Goal: Subscribe to service/newsletter

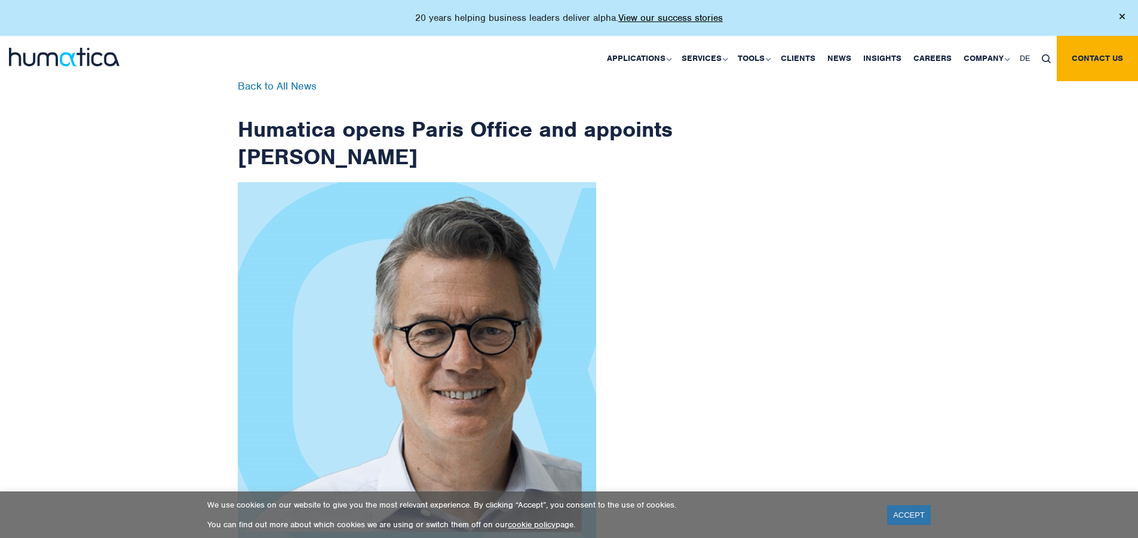
scroll to position [1906, 0]
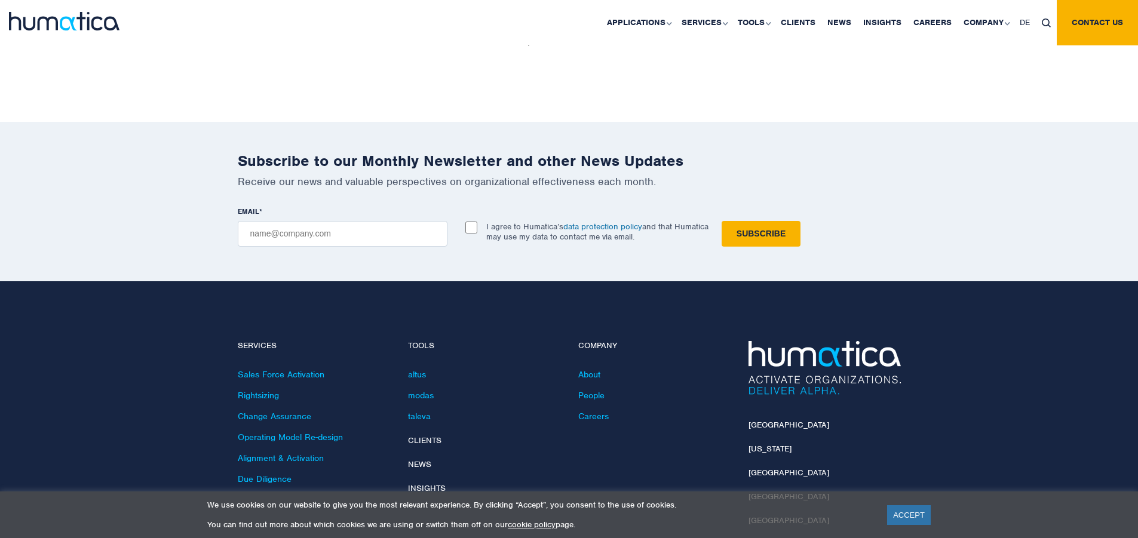
checkbox input "true"
type input "[EMAIL_ADDRESS][DOMAIN_NAME]"
click at [722, 221] on input "Subscribe" at bounding box center [761, 234] width 79 height 26
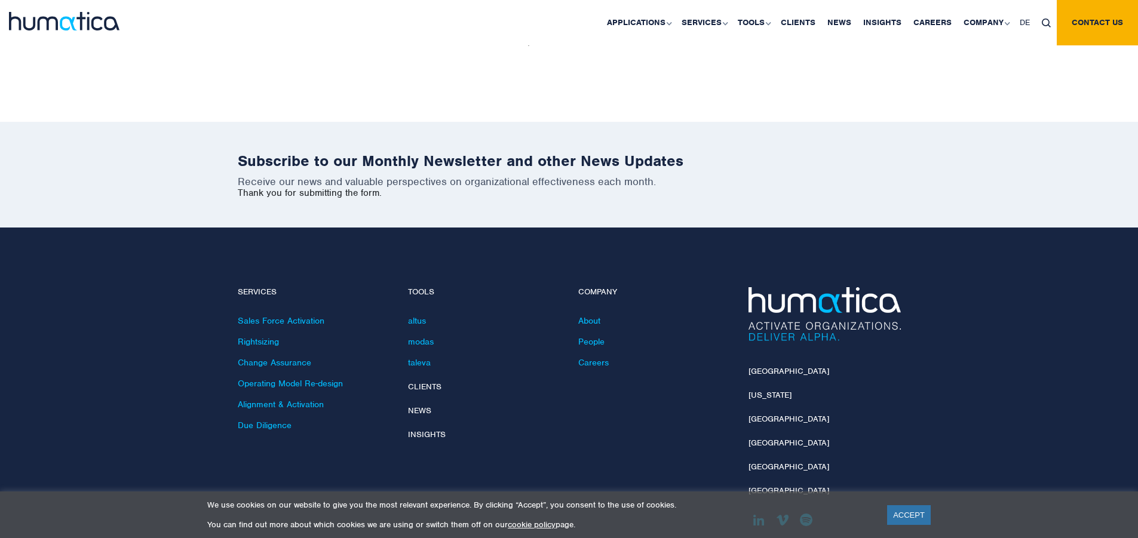
scroll to position [1852, 0]
